Goal: Ask a question: Seek information or help from site administrators or community

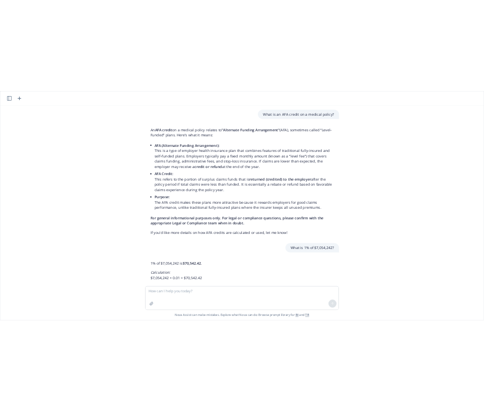
scroll to position [565, 0]
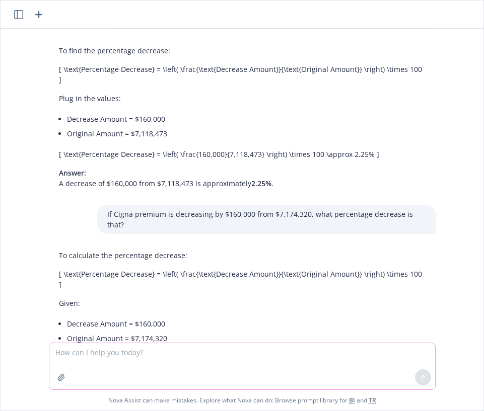
click at [169, 349] on textarea at bounding box center [242, 366] width 386 height 46
type textarea "What is the % decrease from $109188 to $74062?"
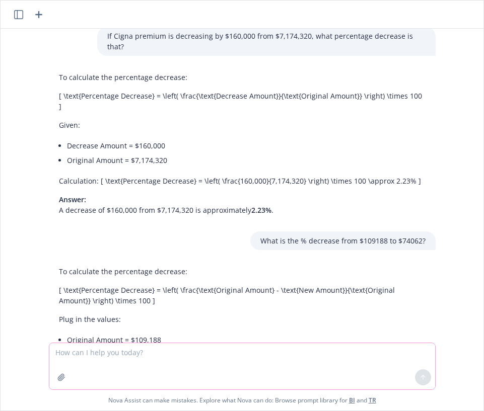
scroll to position [821, 0]
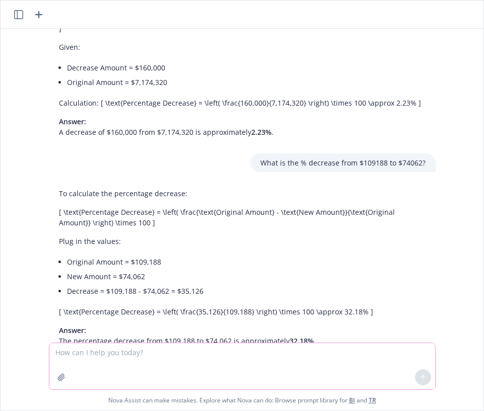
click at [181, 363] on textarea at bounding box center [242, 366] width 386 height 46
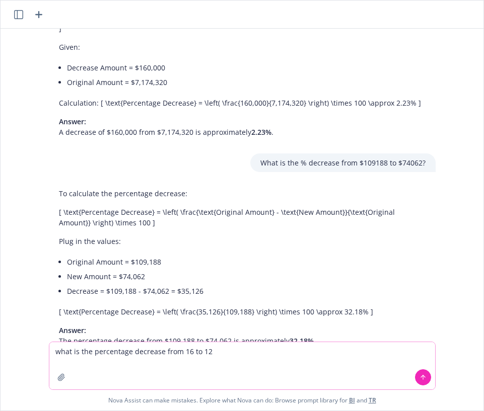
type textarea "what is the percentage decrease from 16 to 12?"
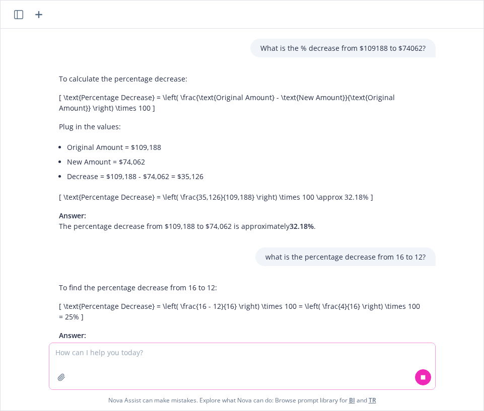
scroll to position [941, 0]
